Goal: Information Seeking & Learning: Learn about a topic

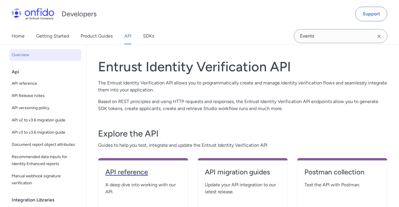
click at [133, 170] on h4 "API reference" at bounding box center [143, 172] width 76 height 9
select select "http"
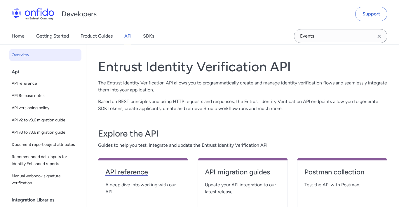
select select "http"
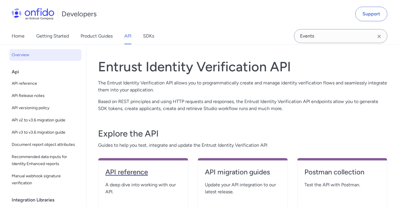
select select "http"
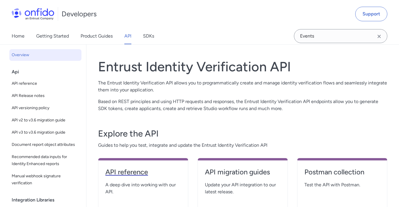
select select "http"
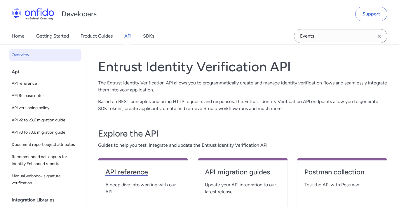
select select "http"
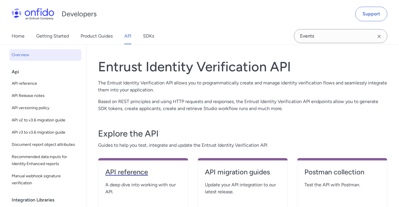
select select "http"
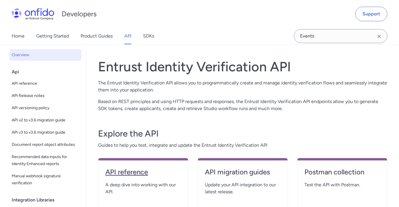
select select "http"
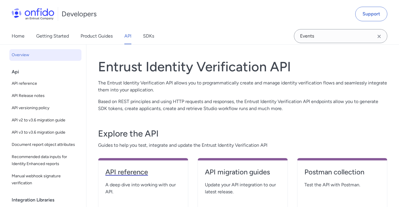
select select "http"
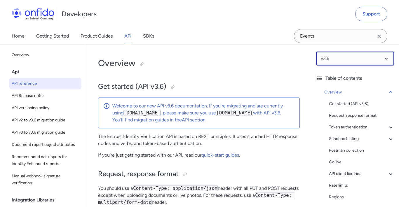
click at [365, 59] on select at bounding box center [355, 59] width 78 height 14
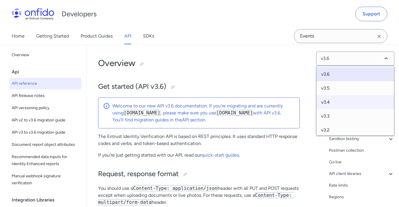
click at [355, 98] on span "v3.4" at bounding box center [355, 102] width 78 height 14
select select "3.4.0"
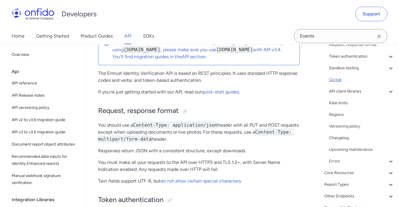
scroll to position [71, 0]
click at [346, 136] on div "Changelog" at bounding box center [361, 137] width 65 height 7
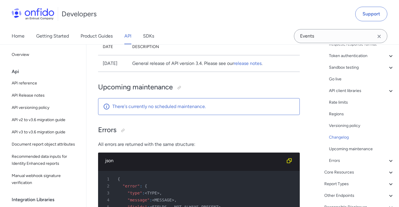
scroll to position [4280, 0]
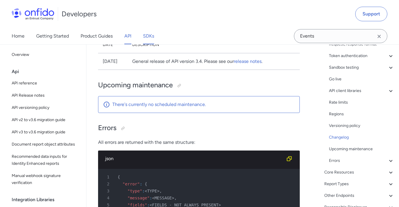
click at [148, 36] on link "SDKs" at bounding box center [148, 36] width 11 height 16
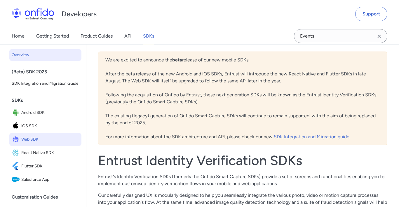
click at [43, 144] on span "Web SDK" at bounding box center [50, 140] width 58 height 8
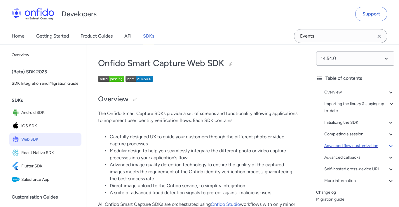
scroll to position [19, 0]
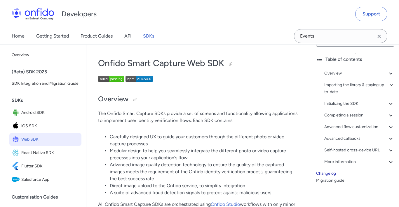
click at [327, 174] on link "Changelog" at bounding box center [355, 173] width 78 height 7
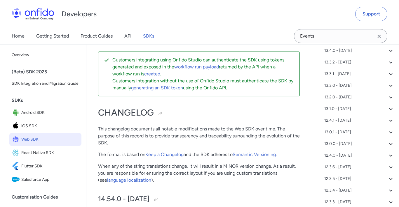
scroll to position [743, 0]
